Goal: Transaction & Acquisition: Purchase product/service

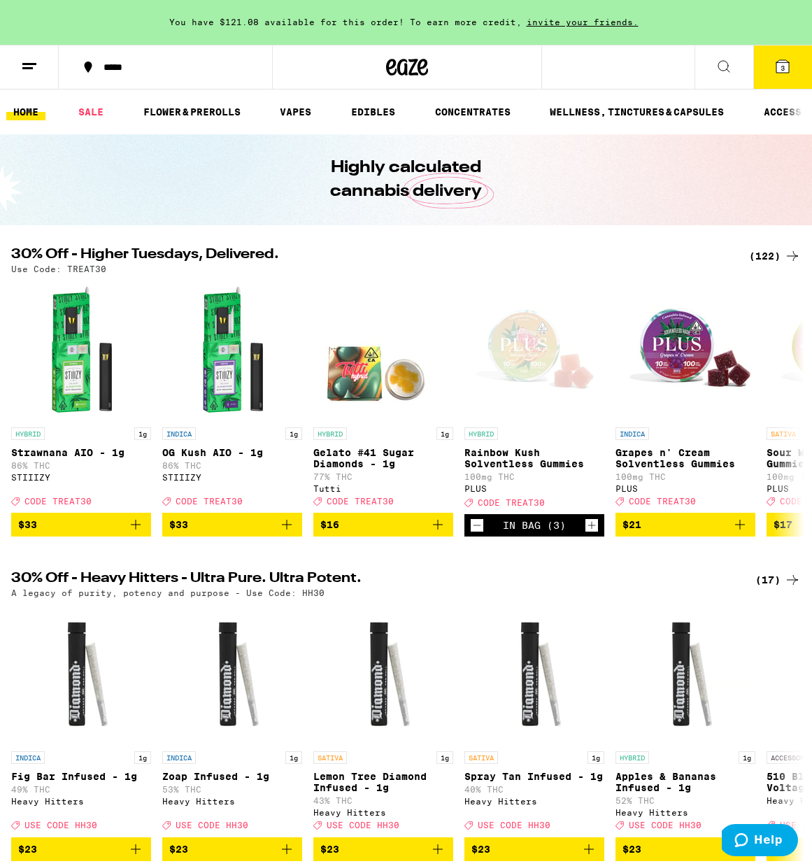
click at [37, 60] on icon at bounding box center [29, 66] width 17 height 17
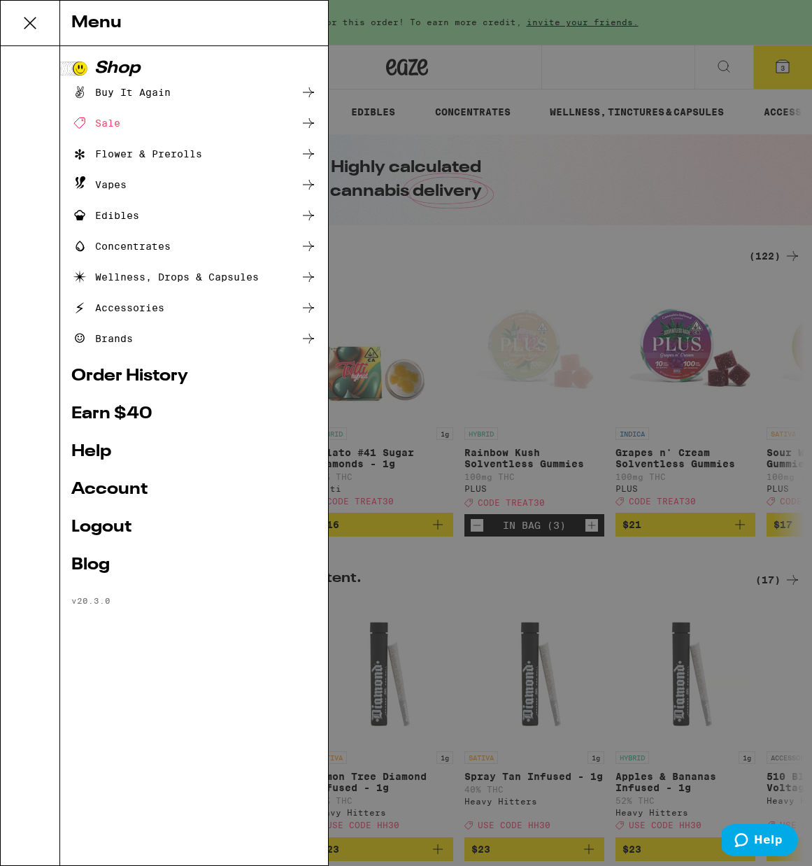
click at [86, 150] on icon at bounding box center [79, 153] width 17 height 17
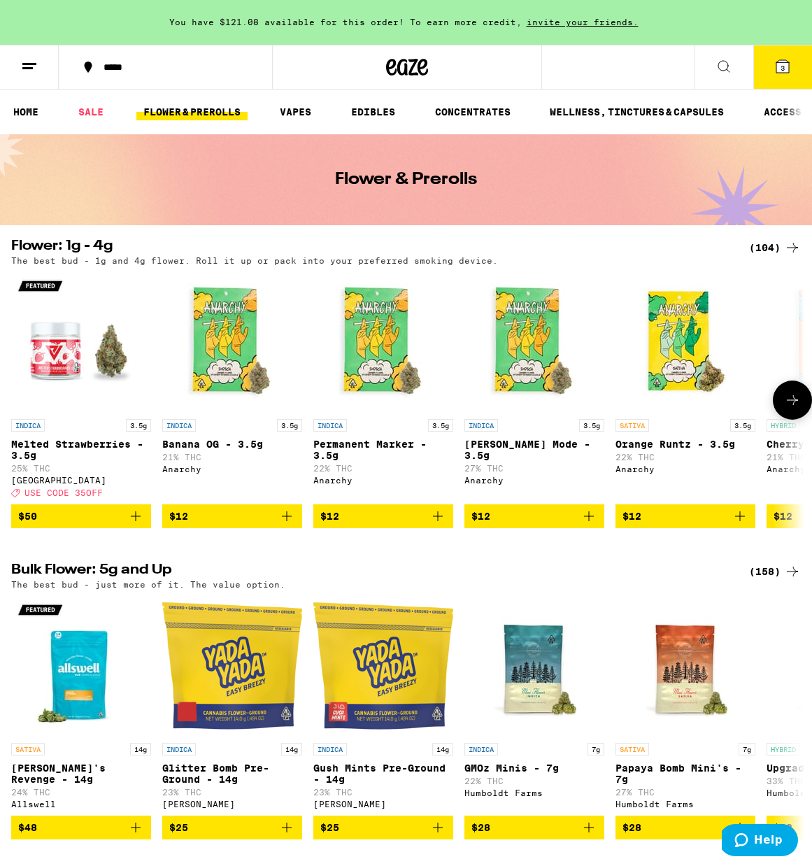
click at [515, 350] on img "Open page for Runtz Mode - 3.5g from Anarchy" at bounding box center [534, 342] width 140 height 140
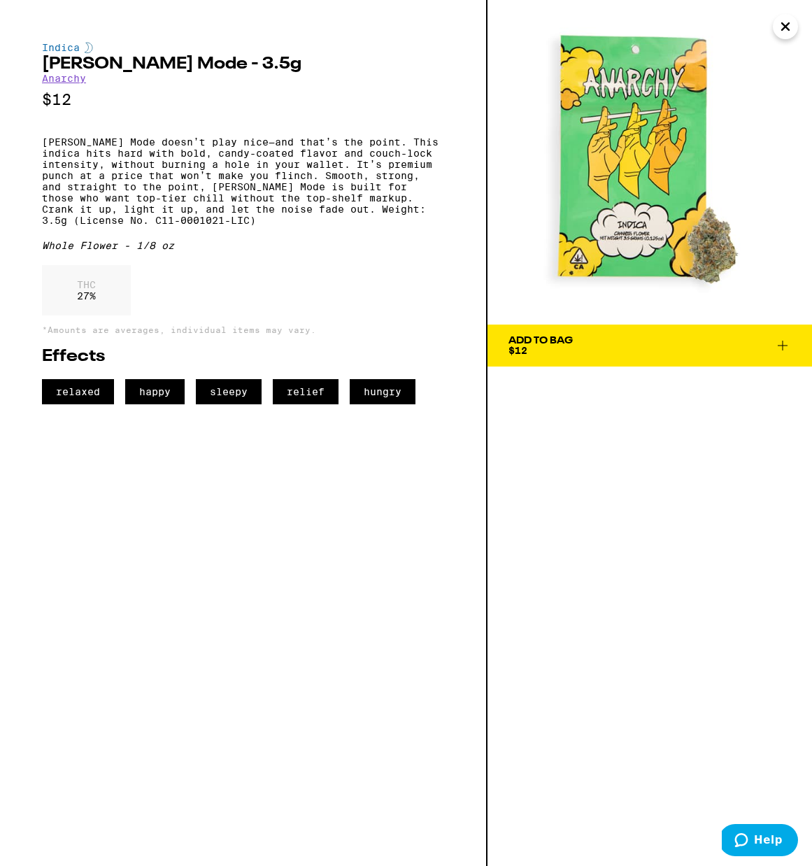
click at [787, 24] on icon "Close" at bounding box center [785, 26] width 7 height 7
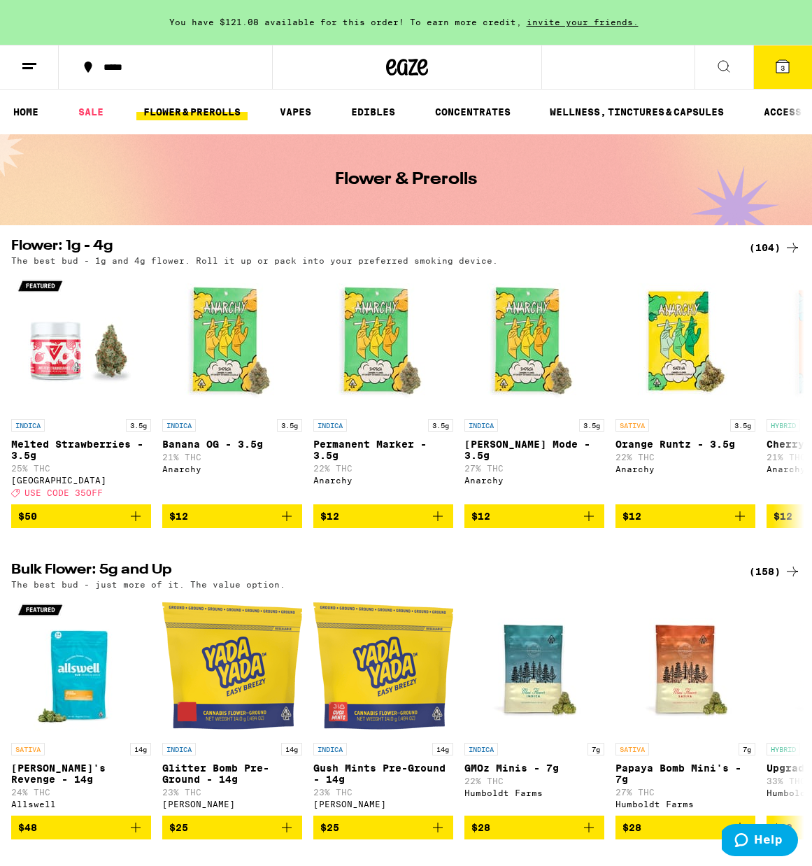
click at [27, 58] on icon at bounding box center [29, 66] width 17 height 17
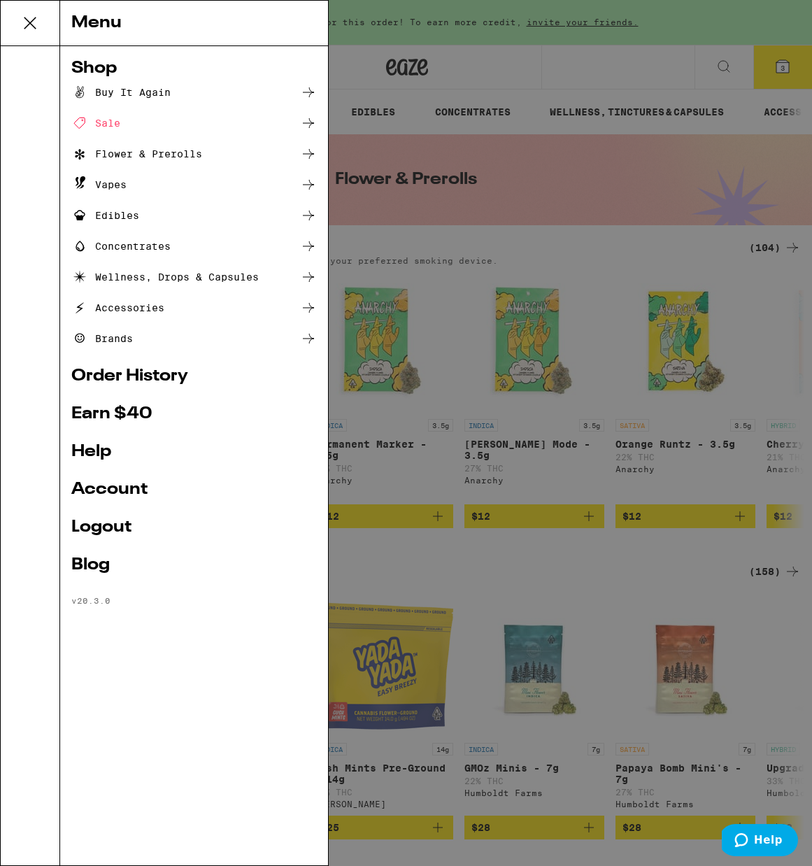
click at [103, 179] on div "Vapes" at bounding box center [98, 184] width 55 height 17
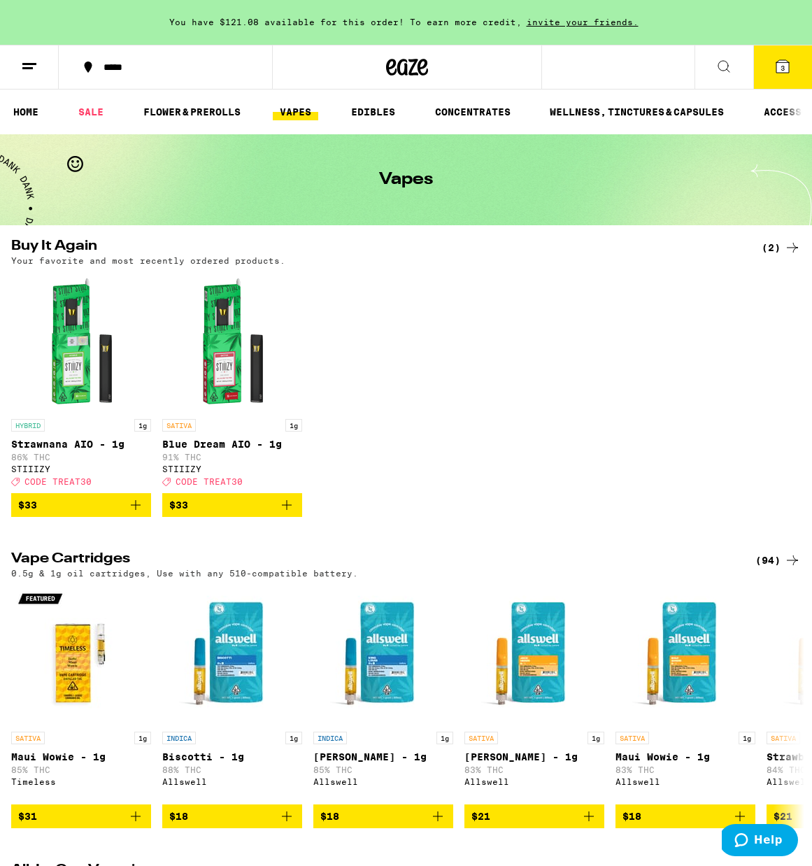
click at [34, 71] on icon at bounding box center [29, 66] width 17 height 17
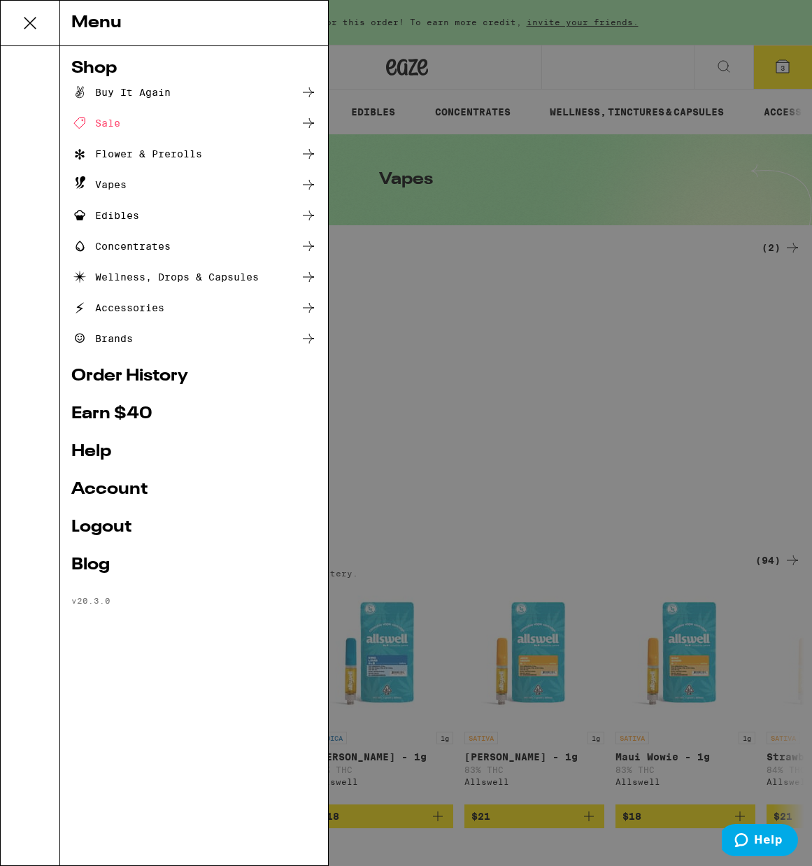
click at [108, 153] on div "Flower & Prerolls" at bounding box center [136, 153] width 131 height 17
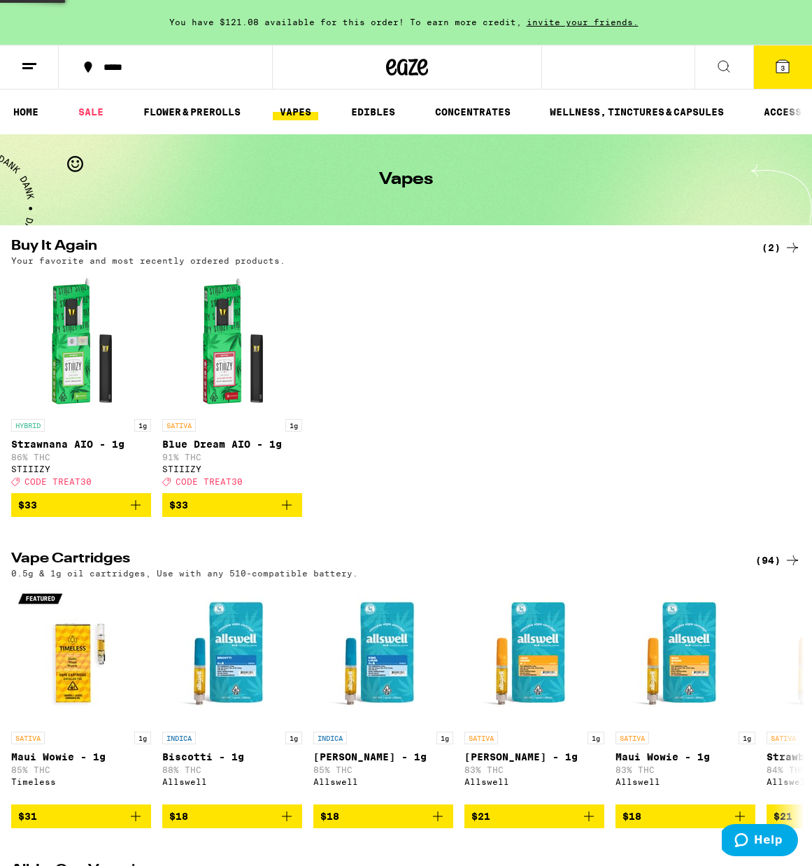
click at [108, 153] on div "Vapes" at bounding box center [406, 179] width 812 height 91
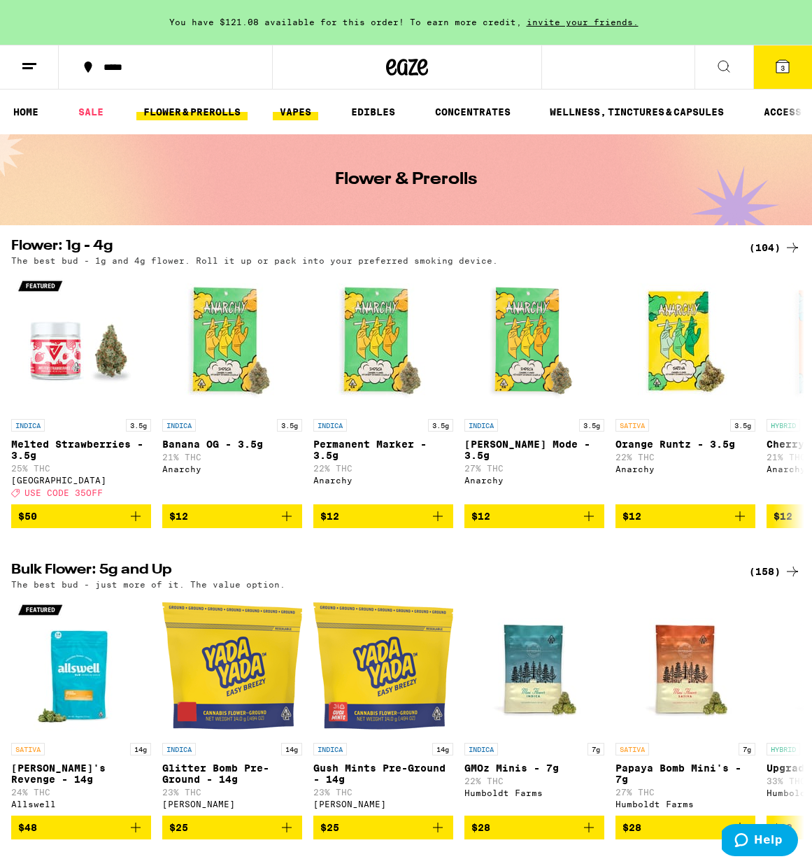
click at [280, 108] on link "VAPES" at bounding box center [295, 112] width 45 height 17
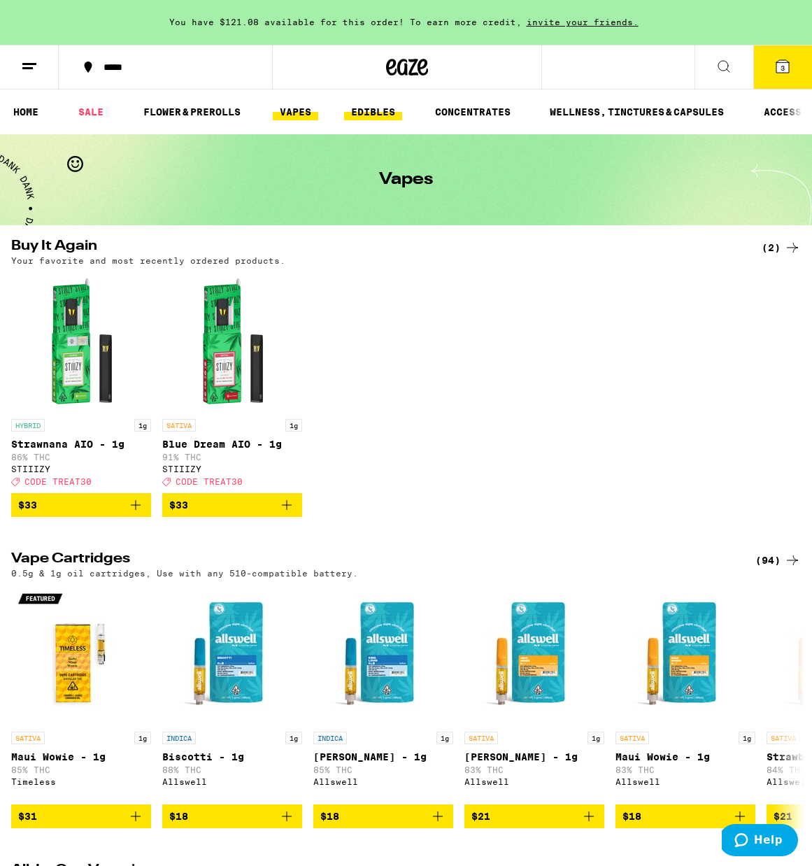
click at [348, 104] on link "EDIBLES" at bounding box center [373, 112] width 58 height 17
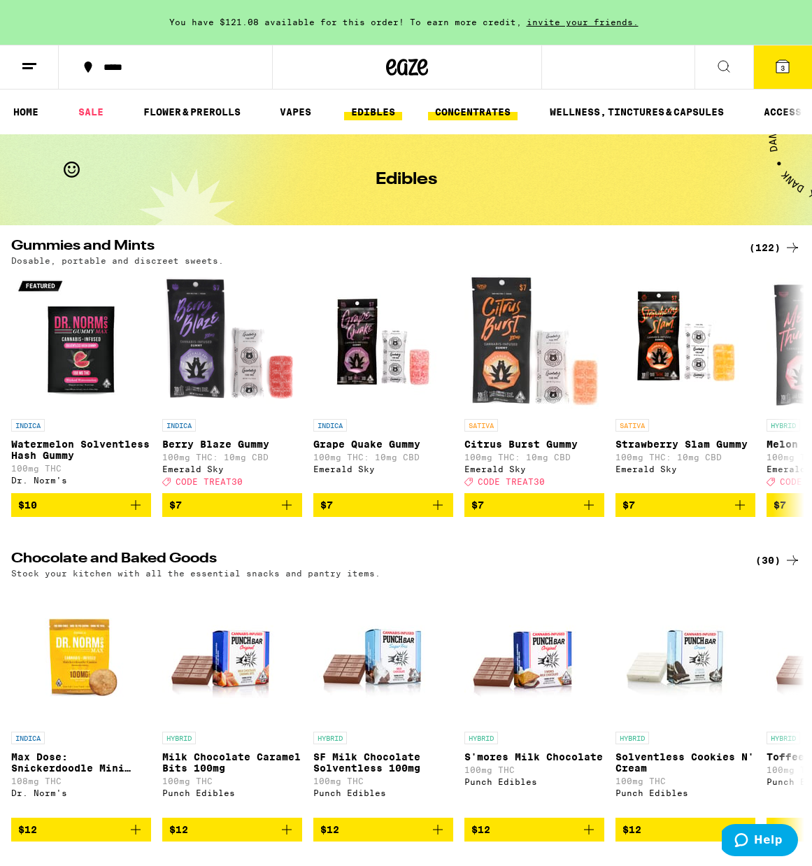
click at [448, 105] on link "CONCENTRATES" at bounding box center [473, 112] width 90 height 17
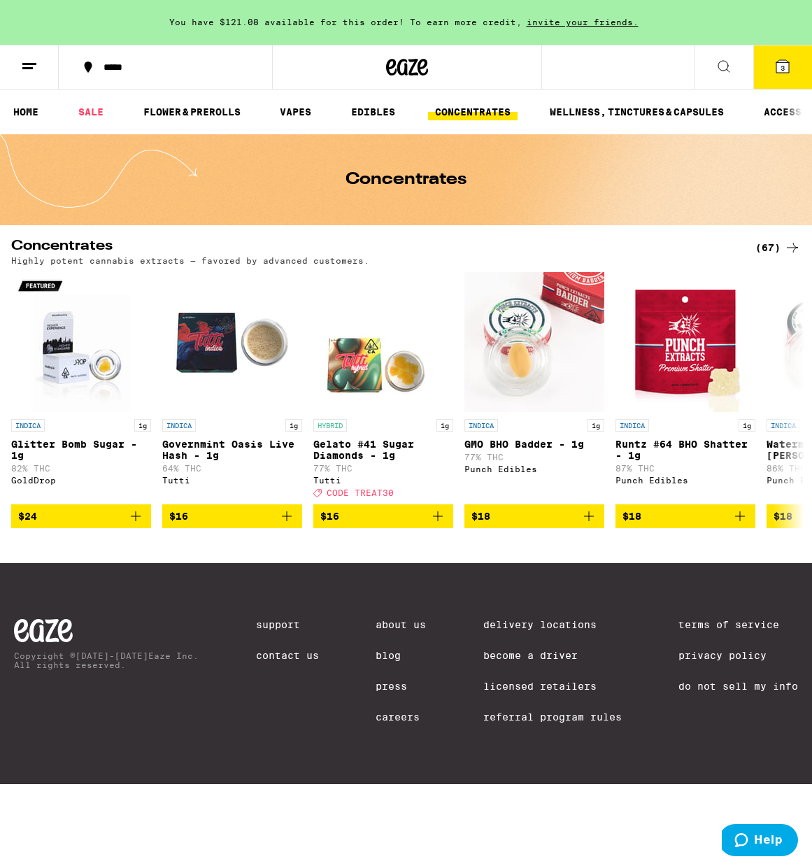
click at [573, 101] on ul "HOME SALE FLOWER & PREROLLS VAPES EDIBLES CONCENTRATES WELLNESS, TINCTURES & CA…" at bounding box center [406, 112] width 812 height 45
click at [573, 106] on link "WELLNESS, TINCTURES & CAPSULES" at bounding box center [637, 112] width 188 height 17
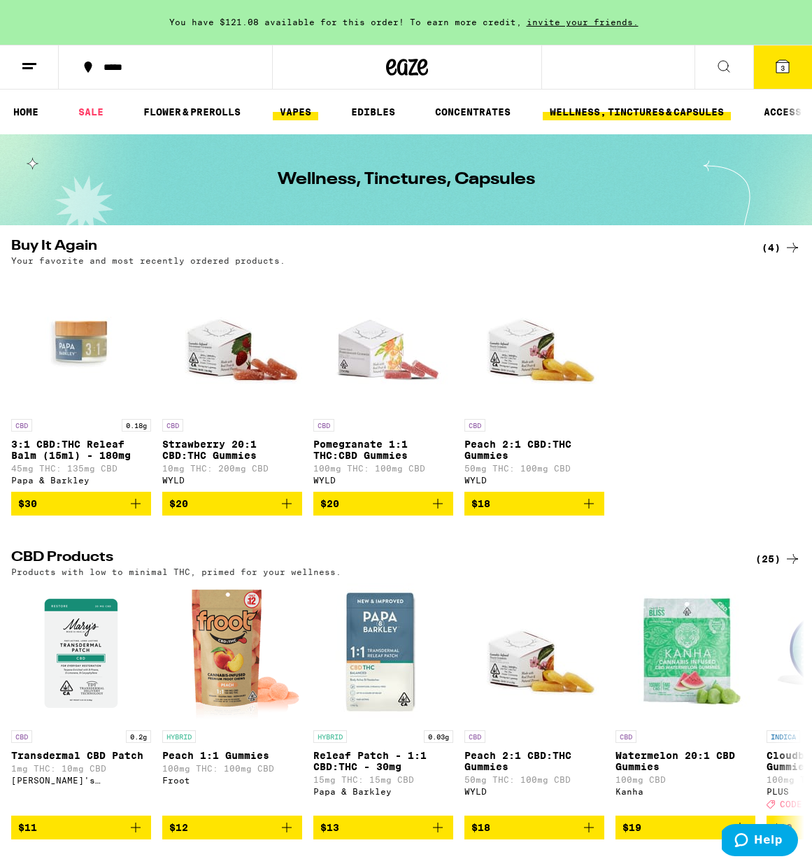
click at [291, 113] on link "VAPES" at bounding box center [295, 112] width 45 height 17
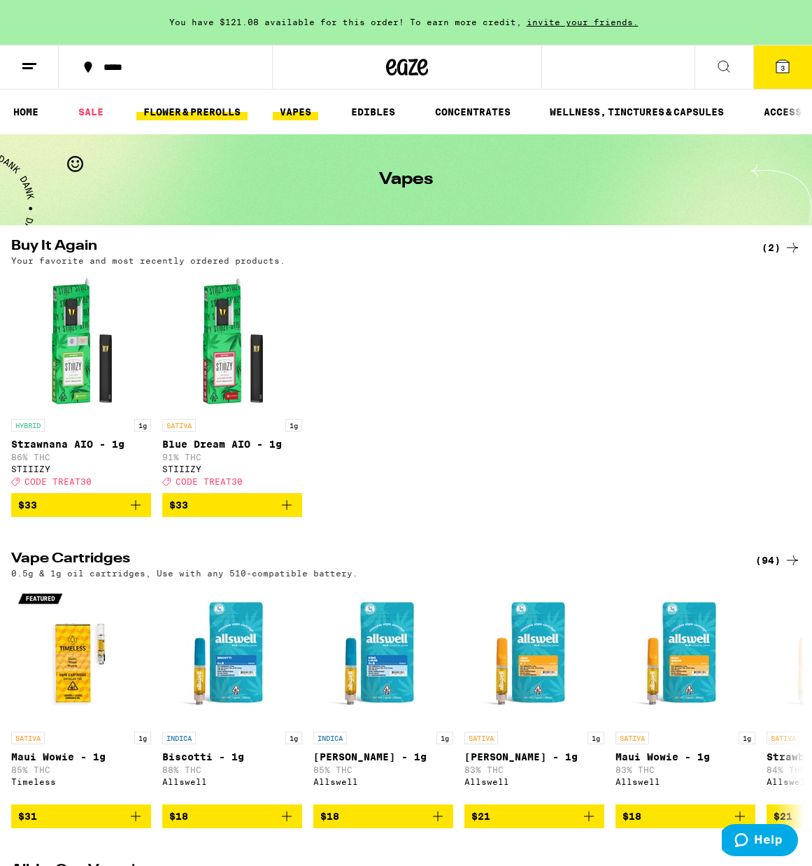
click at [213, 104] on link "FLOWER & PREROLLS" at bounding box center [191, 112] width 111 height 17
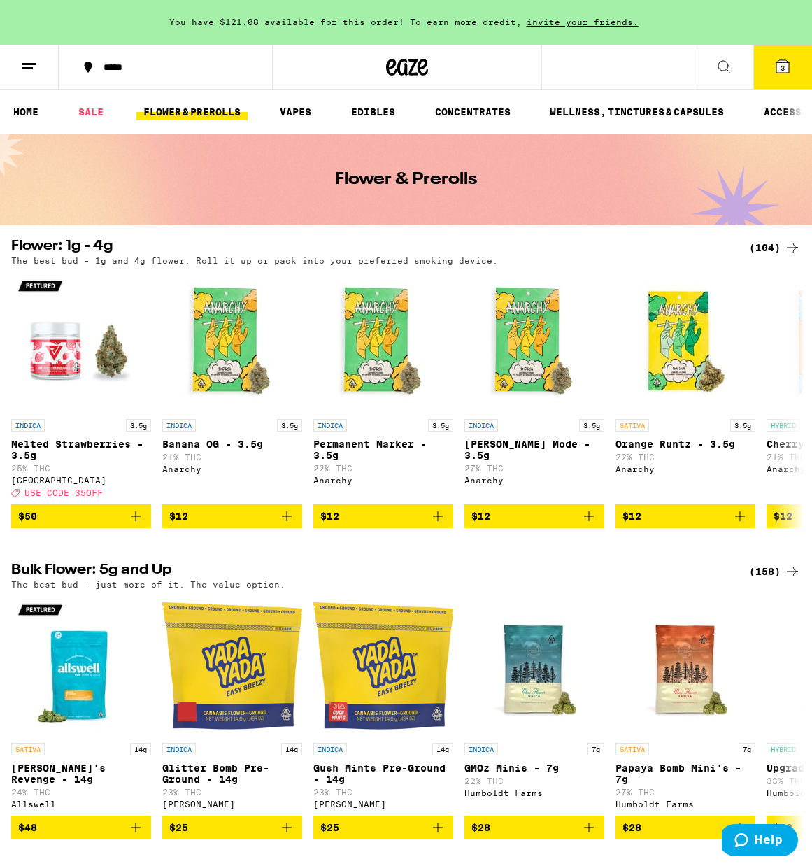
click at [776, 72] on icon at bounding box center [782, 66] width 17 height 17
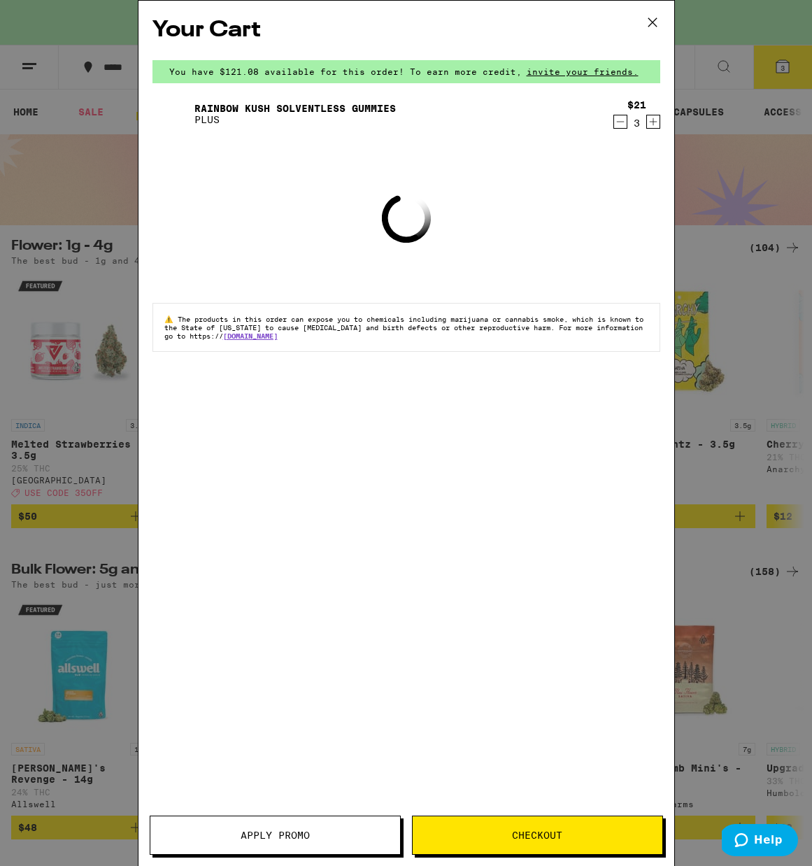
click at [525, 834] on span "Checkout" at bounding box center [537, 835] width 50 height 10
